Goal: Task Accomplishment & Management: Use online tool/utility

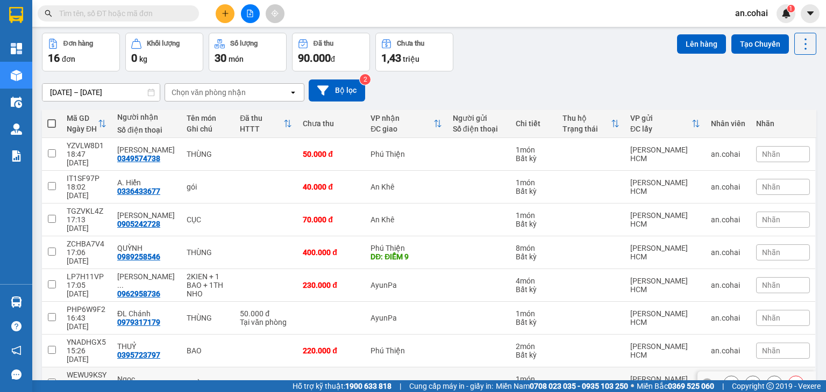
scroll to position [92, 0]
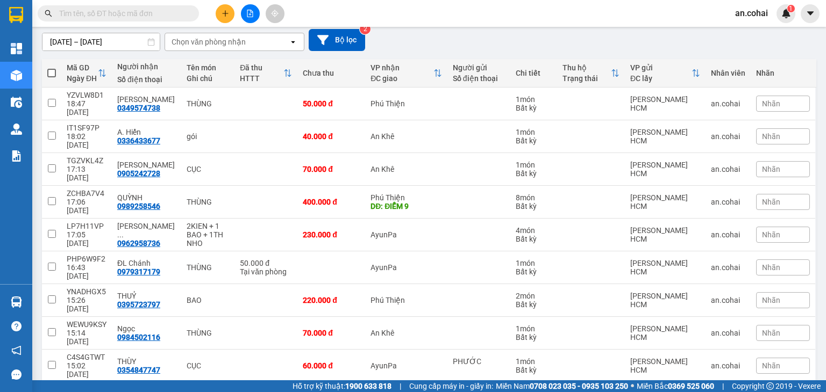
click at [257, 14] on button at bounding box center [250, 13] width 19 height 19
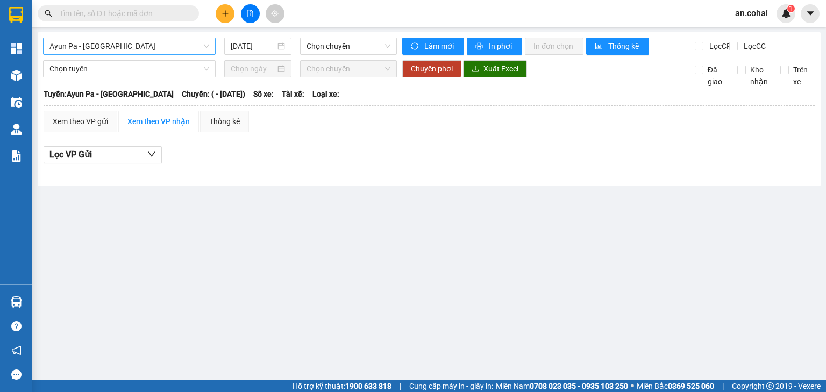
click at [158, 44] on span "Ayun Pa - [GEOGRAPHIC_DATA]" at bounding box center [129, 46] width 160 height 16
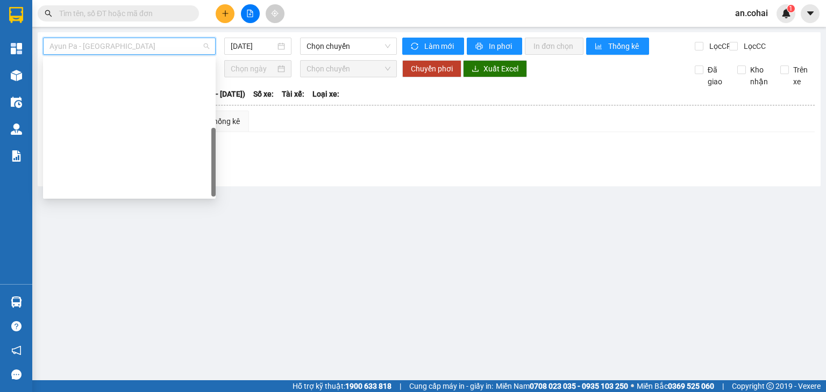
scroll to position [151, 0]
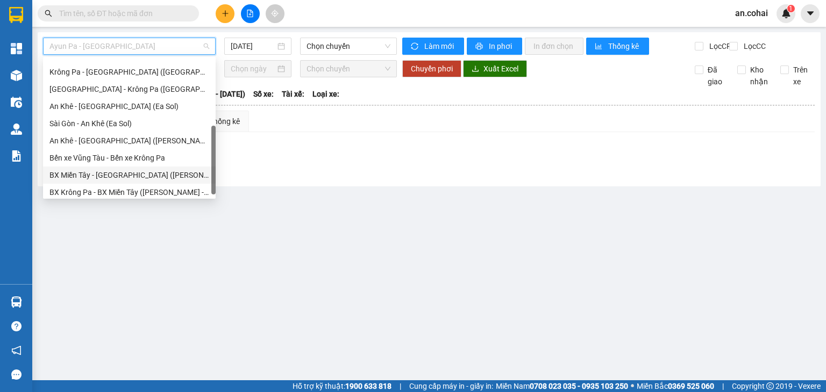
click at [138, 173] on div "BX Miền Tây - [GEOGRAPHIC_DATA] ([PERSON_NAME] - [PERSON_NAME][GEOGRAPHIC_DATA])" at bounding box center [129, 175] width 160 height 12
type input "[DATE]"
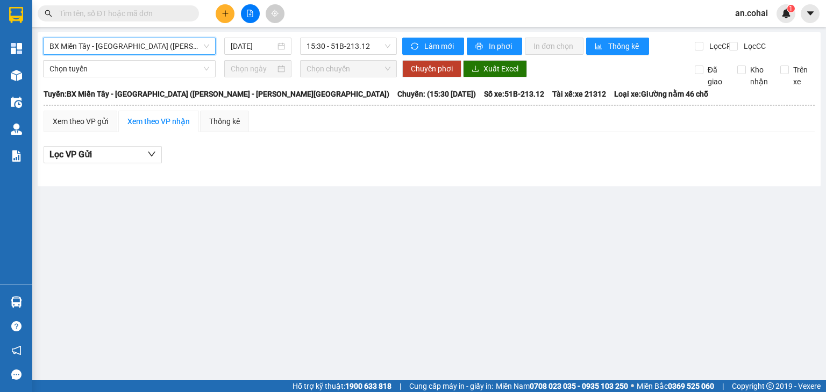
click at [141, 42] on span "BX Miền Tây - [GEOGRAPHIC_DATA] ([PERSON_NAME] - [PERSON_NAME][GEOGRAPHIC_DATA])" at bounding box center [129, 46] width 160 height 16
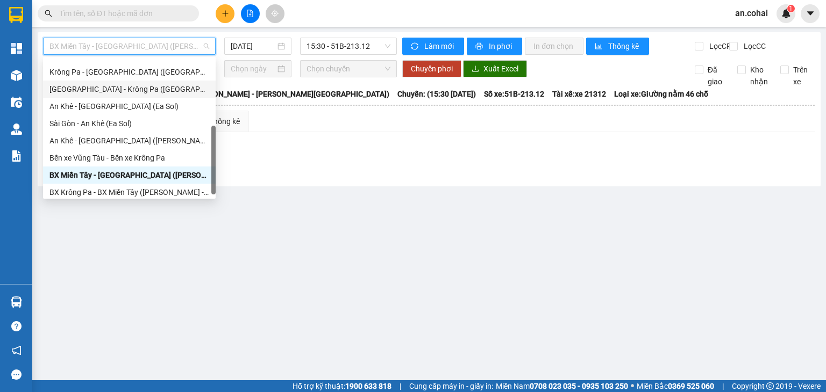
click at [126, 85] on div "[GEOGRAPHIC_DATA] - Krông Pa ([GEOGRAPHIC_DATA])" at bounding box center [129, 89] width 160 height 12
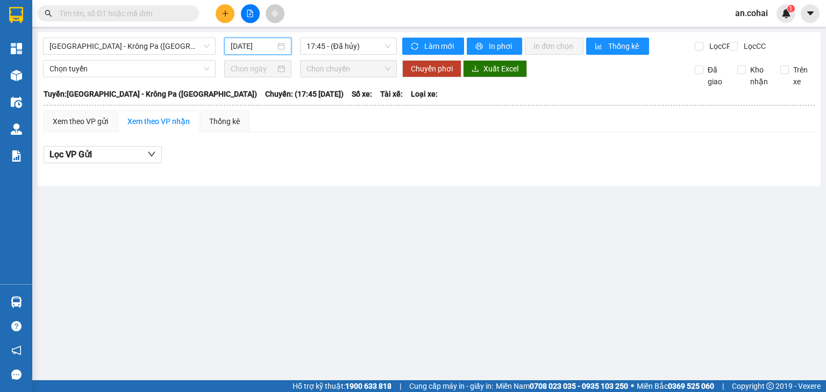
click at [243, 51] on input "[DATE]" at bounding box center [253, 46] width 44 height 12
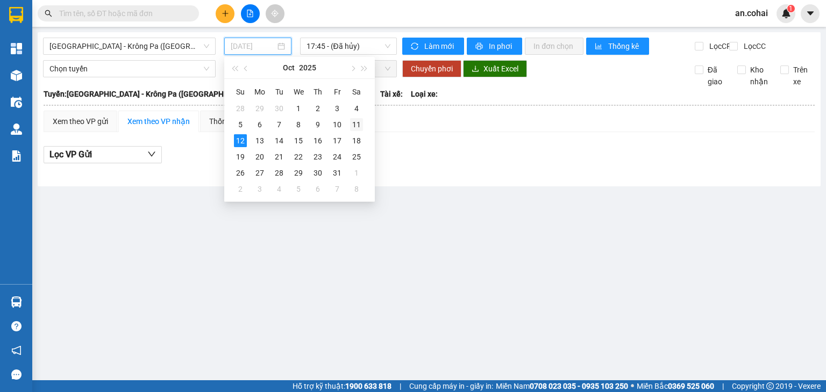
click at [357, 123] on div "11" at bounding box center [356, 124] width 13 height 13
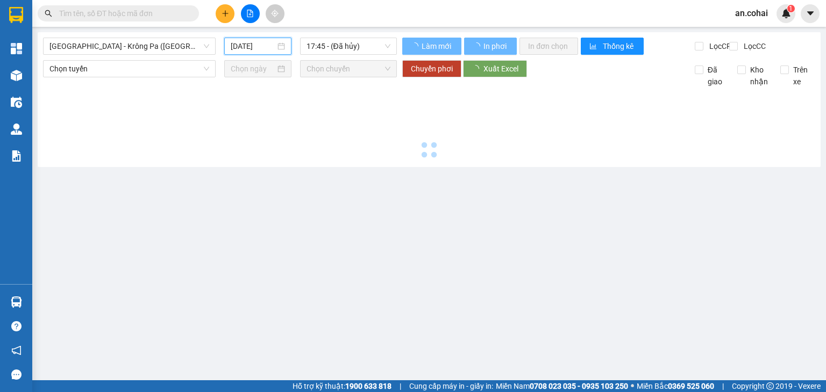
type input "[DATE]"
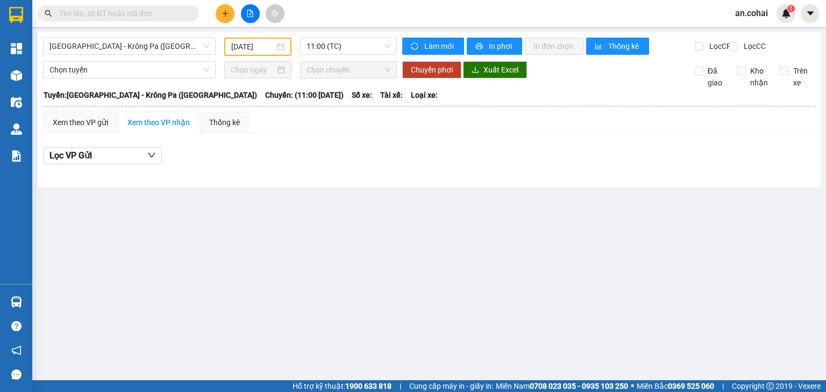
click at [363, 56] on div "[GEOGRAPHIC_DATA] - [GEOGRAPHIC_DATA] ([GEOGRAPHIC_DATA]) [DATE] 11:00 (TC)" at bounding box center [220, 47] width 354 height 18
click at [362, 53] on span "11:00 (TC)" at bounding box center [348, 46] width 84 height 16
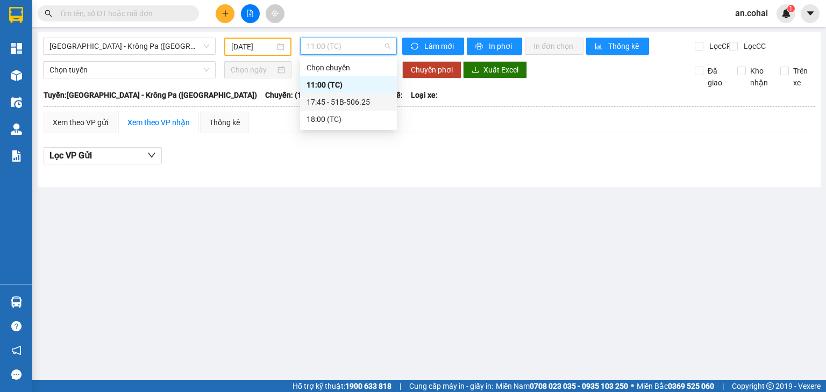
click at [370, 100] on div "17:45 - 51B-506.25" at bounding box center [348, 102] width 84 height 12
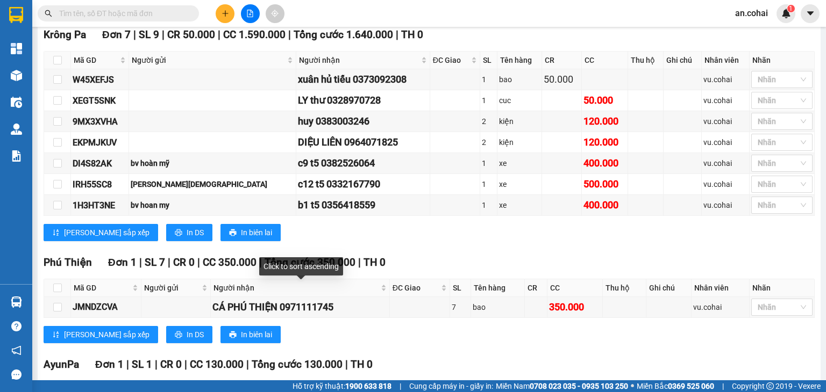
scroll to position [259, 0]
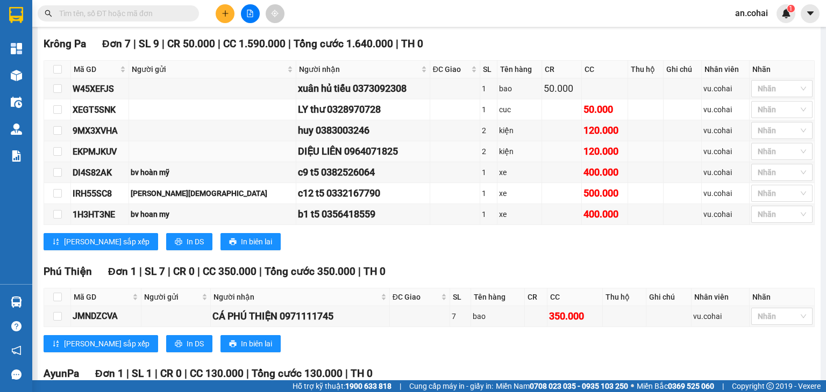
click at [299, 156] on div "DIỆU LIÊN 0964071825" at bounding box center [363, 151] width 130 height 15
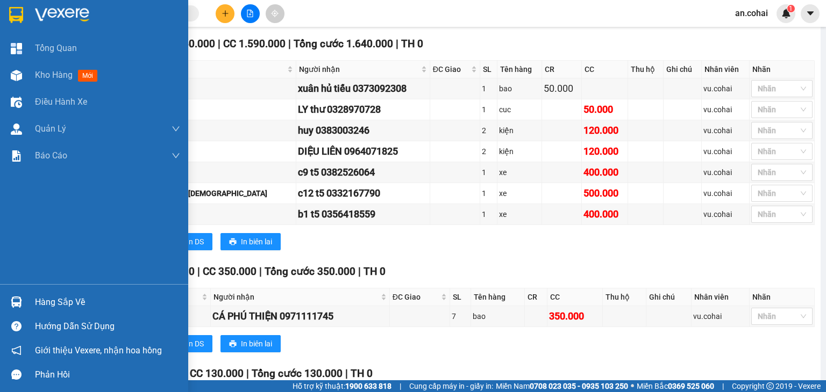
click at [44, 303] on div "Hàng sắp về" at bounding box center [107, 303] width 145 height 16
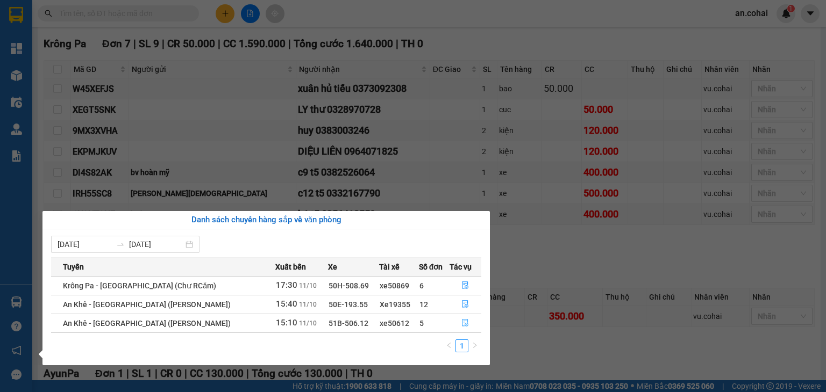
click at [471, 324] on button "button" at bounding box center [465, 323] width 31 height 17
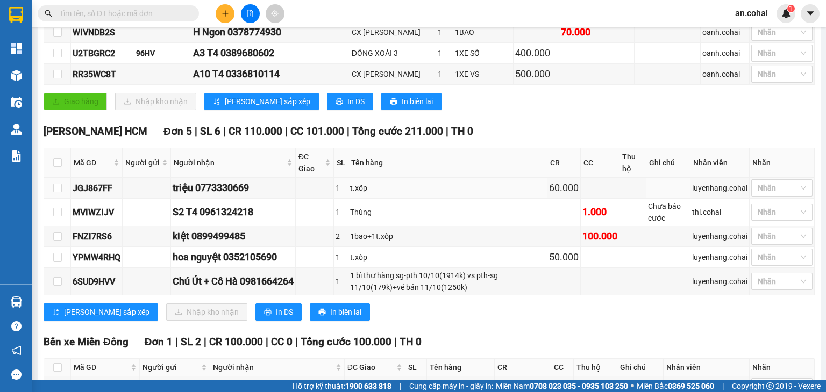
scroll to position [413, 0]
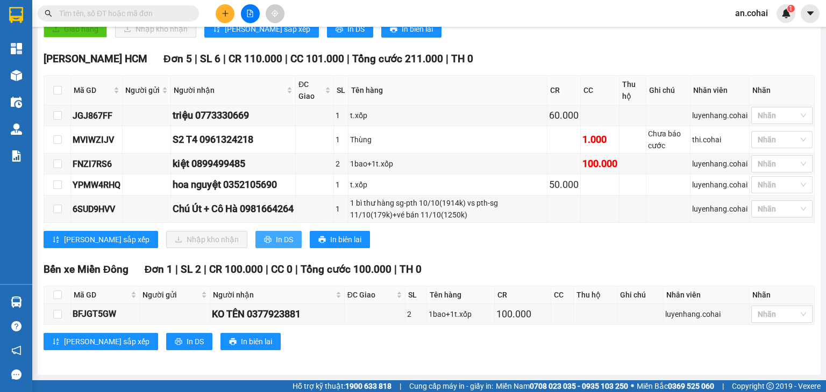
click at [276, 240] on span "In DS" at bounding box center [284, 240] width 17 height 12
click at [58, 96] on label at bounding box center [57, 90] width 9 height 12
click at [58, 95] on input "checkbox" at bounding box center [57, 90] width 9 height 9
checkbox input "true"
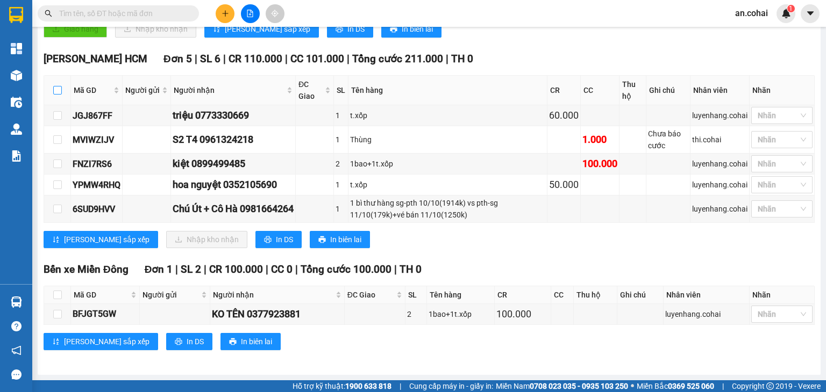
checkbox input "true"
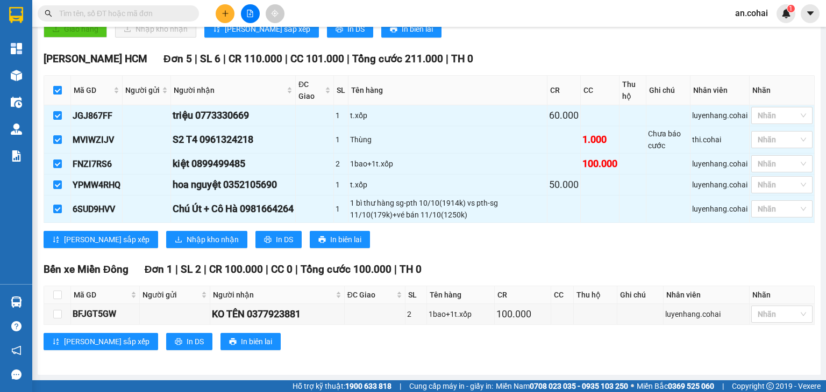
click at [61, 94] on th at bounding box center [57, 91] width 27 height 30
click at [187, 238] on span "Nhập kho nhận" at bounding box center [213, 240] width 52 height 12
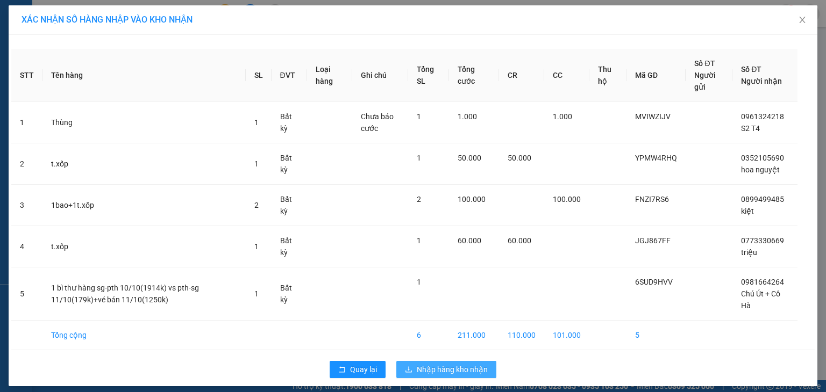
click at [453, 366] on span "Nhập hàng kho nhận" at bounding box center [452, 370] width 71 height 12
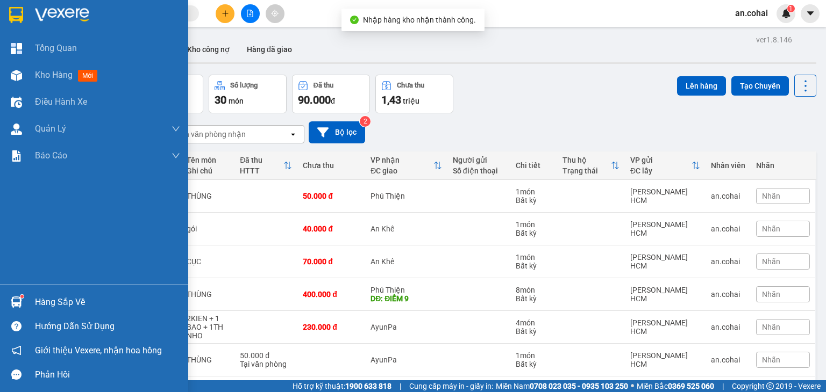
click at [24, 301] on div at bounding box center [16, 302] width 19 height 19
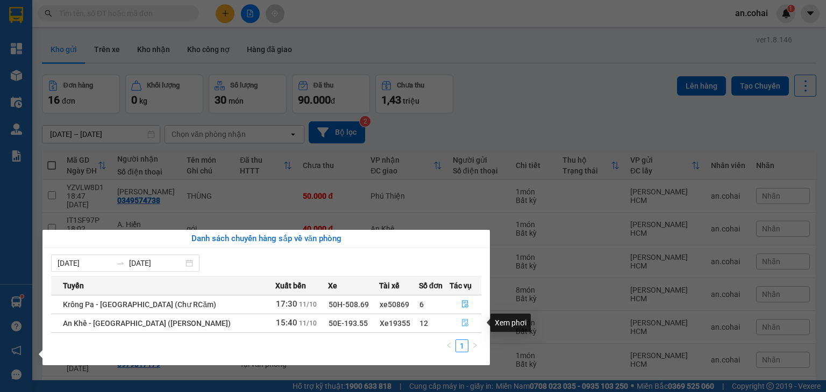
click at [467, 328] on button "button" at bounding box center [465, 323] width 31 height 17
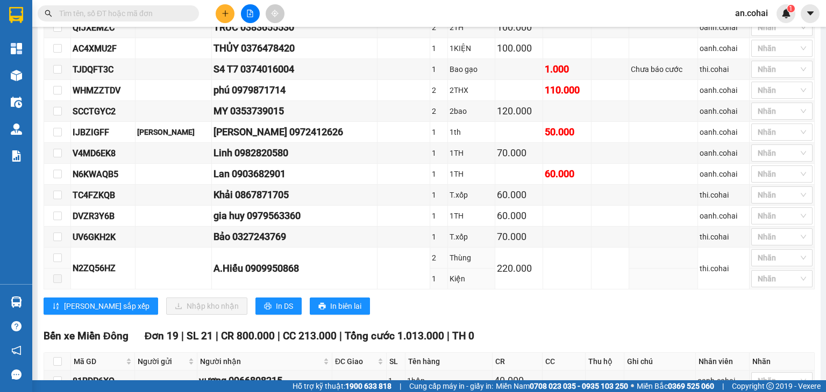
scroll to position [323, 0]
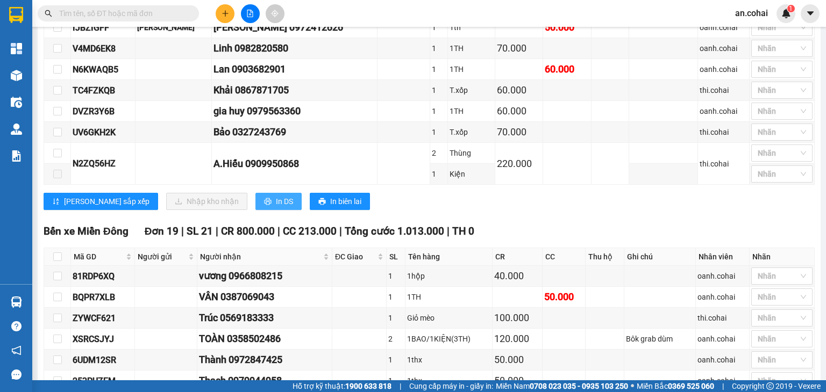
click at [276, 206] on span "In DS" at bounding box center [284, 202] width 17 height 12
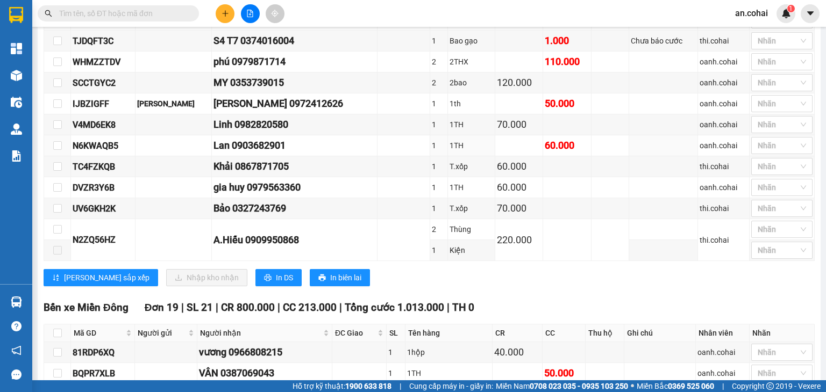
scroll to position [161, 0]
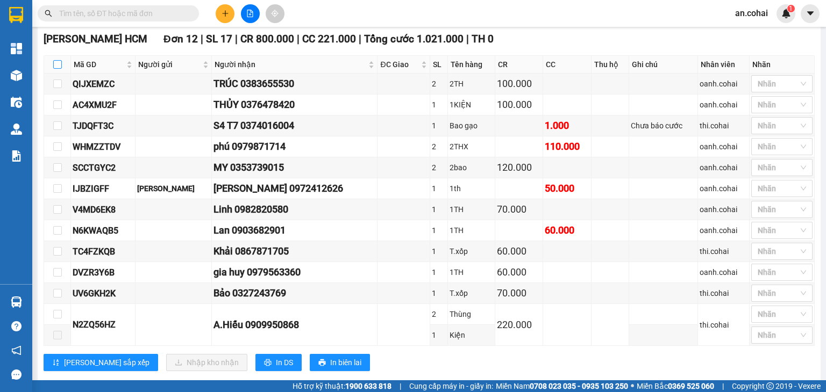
click at [58, 69] on input "checkbox" at bounding box center [57, 64] width 9 height 9
checkbox input "true"
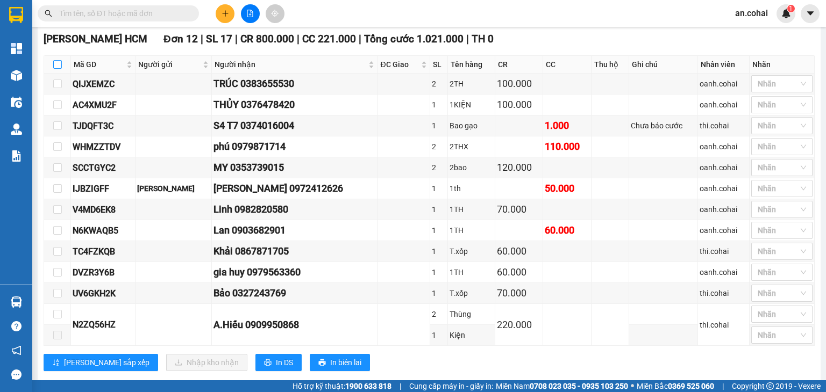
checkbox input "true"
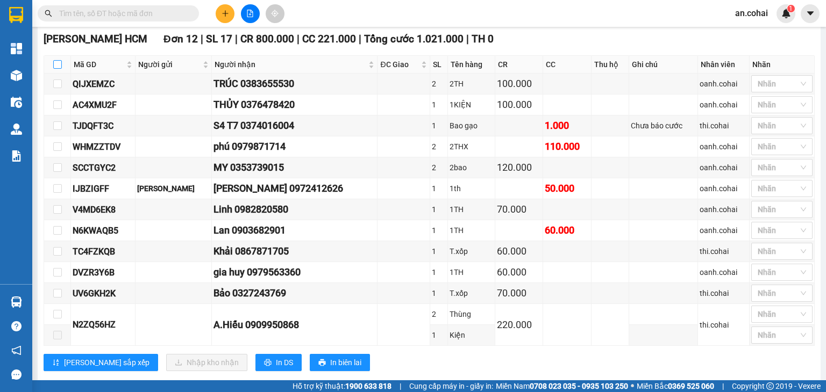
checkbox input "true"
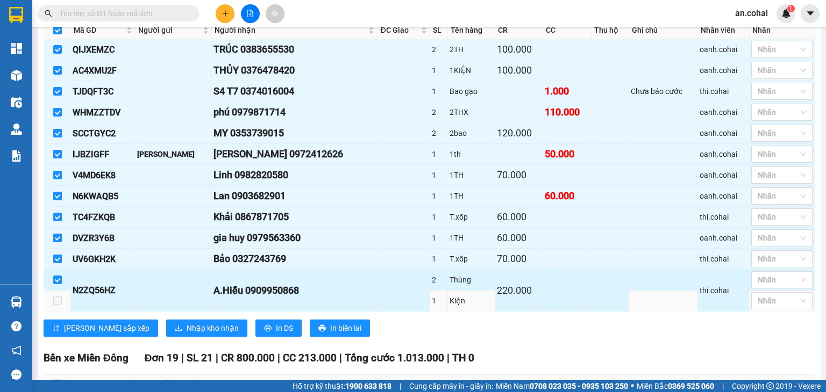
scroll to position [215, 0]
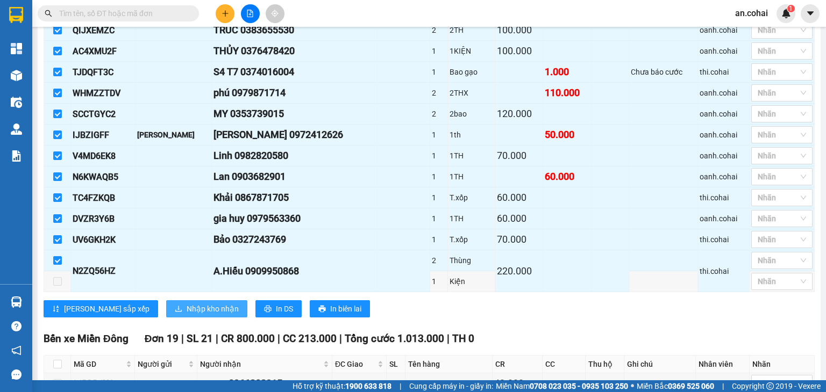
click at [187, 312] on span "Nhập kho nhận" at bounding box center [213, 309] width 52 height 12
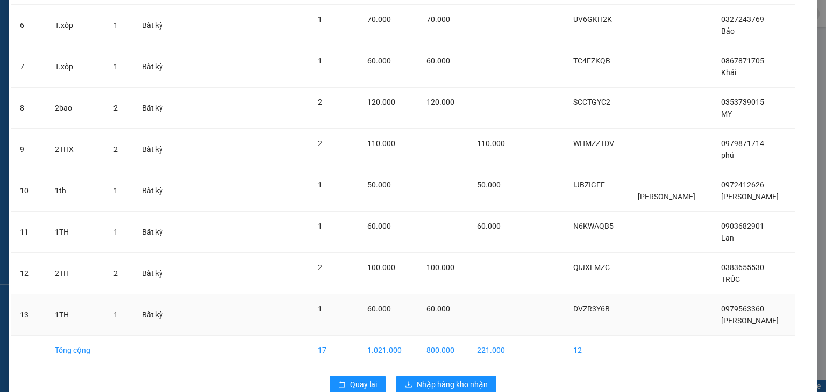
scroll to position [289, 0]
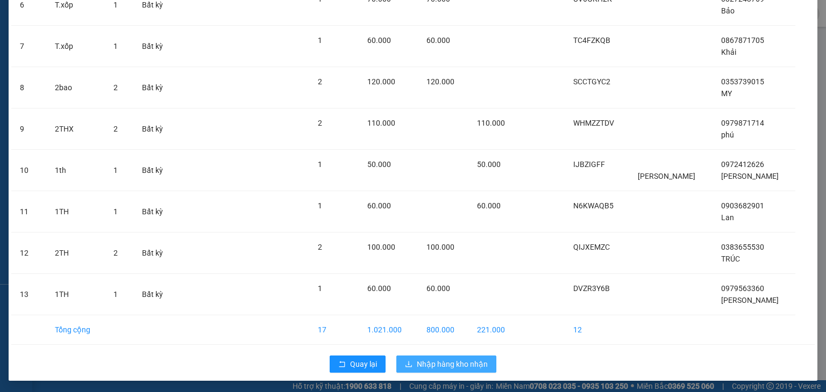
click at [434, 361] on span "Nhập hàng kho nhận" at bounding box center [452, 365] width 71 height 12
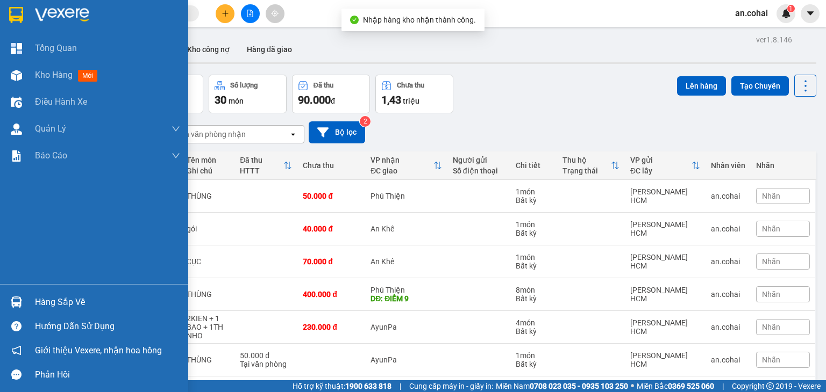
click at [20, 308] on div at bounding box center [16, 302] width 19 height 19
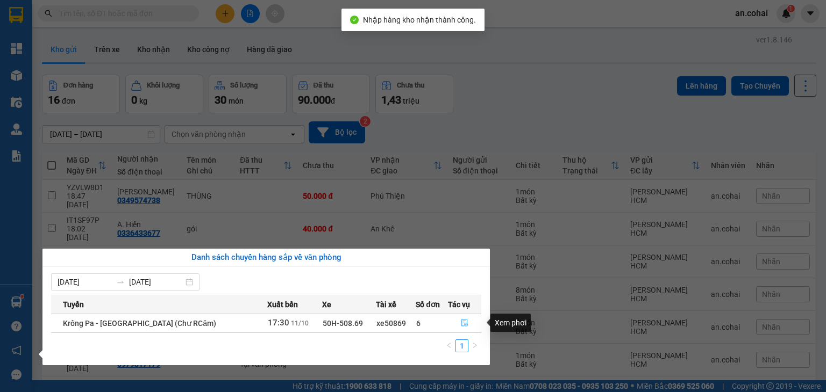
click at [456, 325] on button "button" at bounding box center [464, 323] width 33 height 17
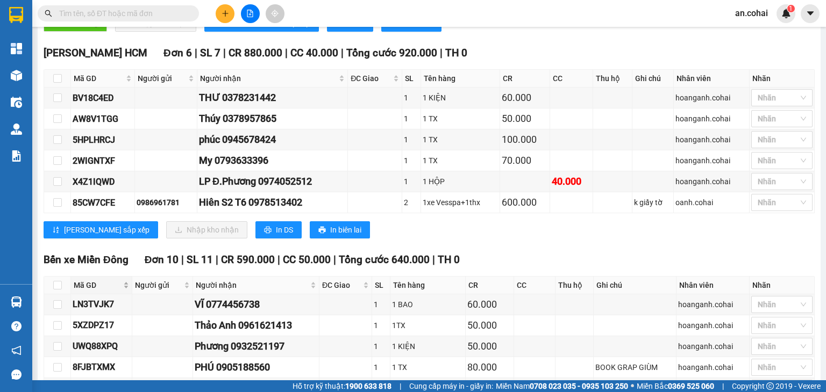
scroll to position [323, 0]
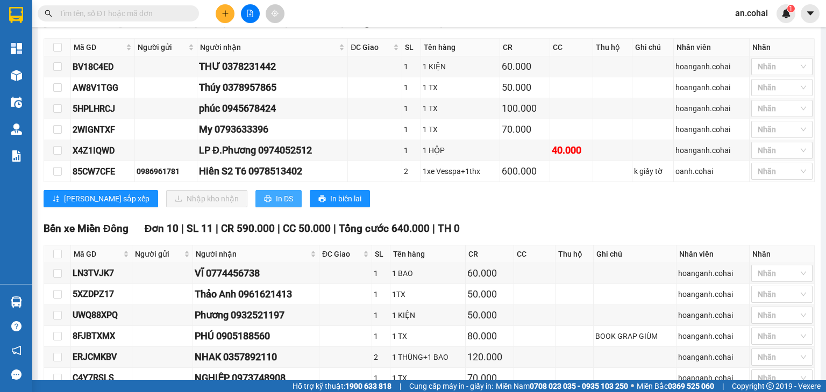
click at [276, 205] on span "In DS" at bounding box center [284, 199] width 17 height 12
click at [52, 55] on th at bounding box center [57, 48] width 27 height 18
click at [55, 52] on input "checkbox" at bounding box center [57, 47] width 9 height 9
checkbox input "true"
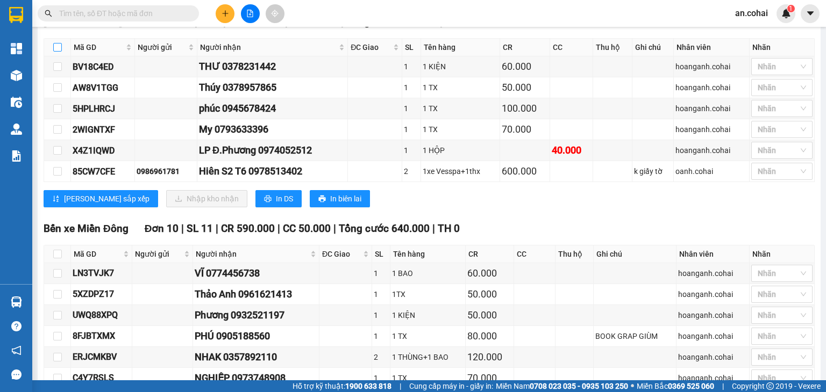
checkbox input "true"
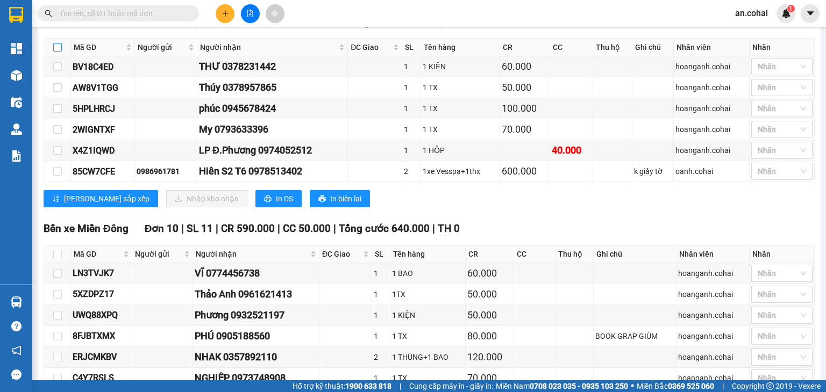
checkbox input "true"
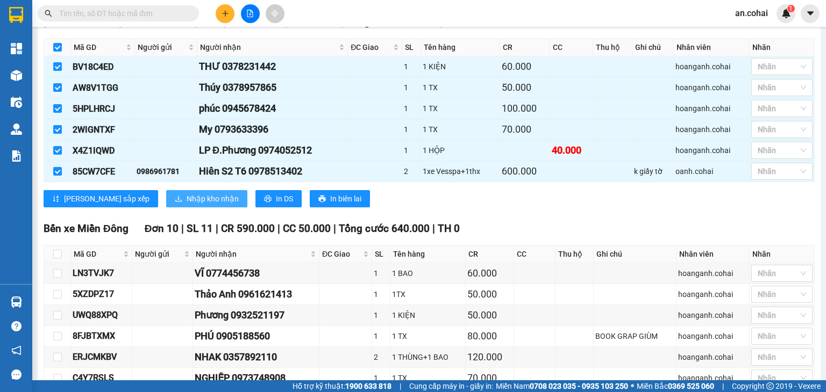
click at [187, 201] on span "Nhập kho nhận" at bounding box center [213, 199] width 52 height 12
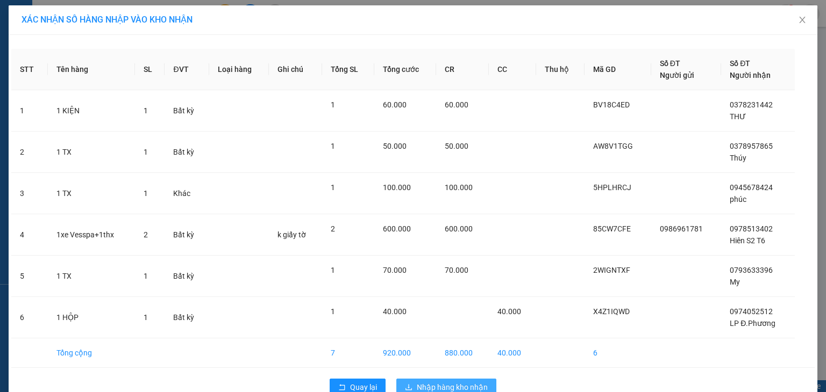
click at [447, 385] on span "Nhập hàng kho nhận" at bounding box center [452, 388] width 71 height 12
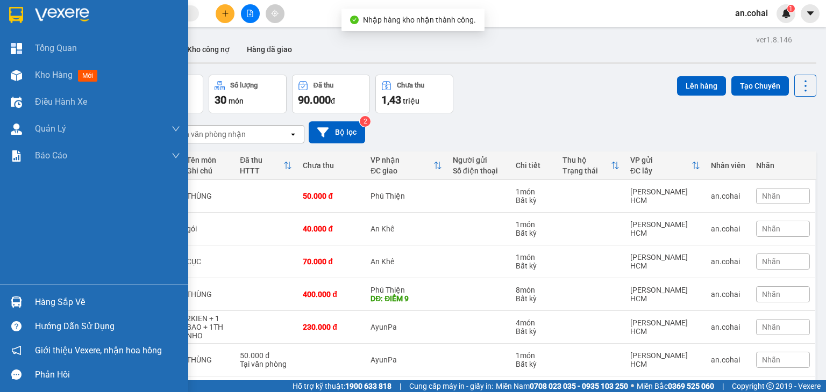
click at [30, 302] on div "Hàng sắp về" at bounding box center [94, 302] width 188 height 24
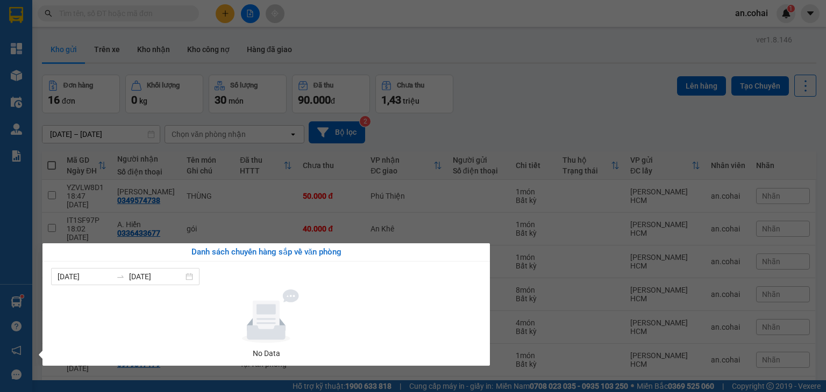
click at [331, 174] on section "Kết quả [PERSON_NAME] ( 0 ) Bộ lọc No Data an.cohai 1 [PERSON_NAME] Kho hàng mớ…" at bounding box center [413, 196] width 826 height 392
